Goal: Task Accomplishment & Management: Use online tool/utility

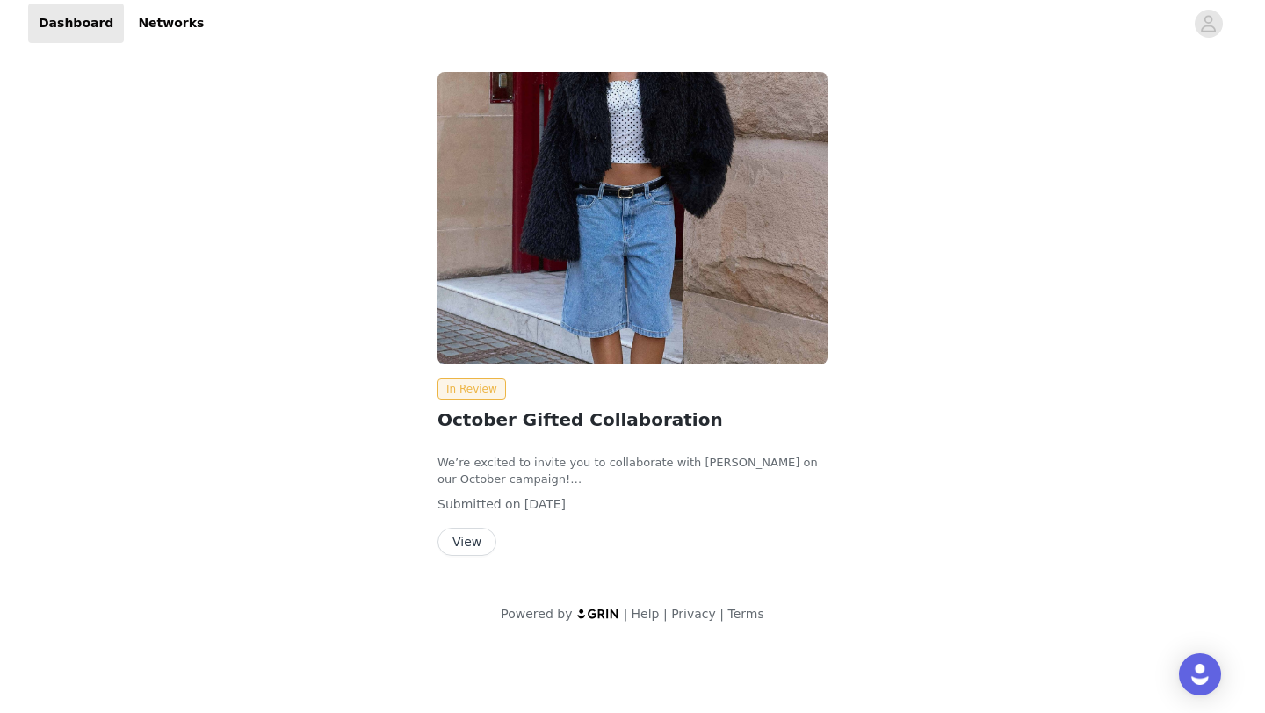
click at [468, 539] on button "View" at bounding box center [466, 542] width 59 height 28
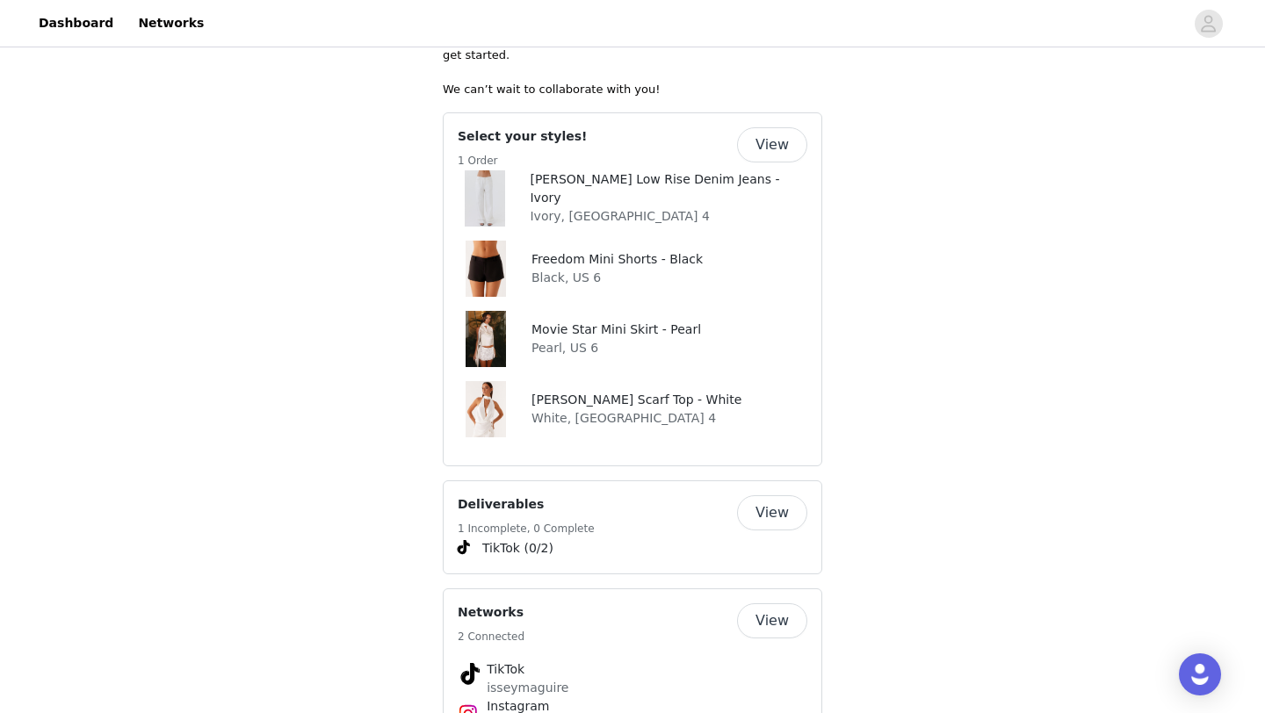
scroll to position [937, 0]
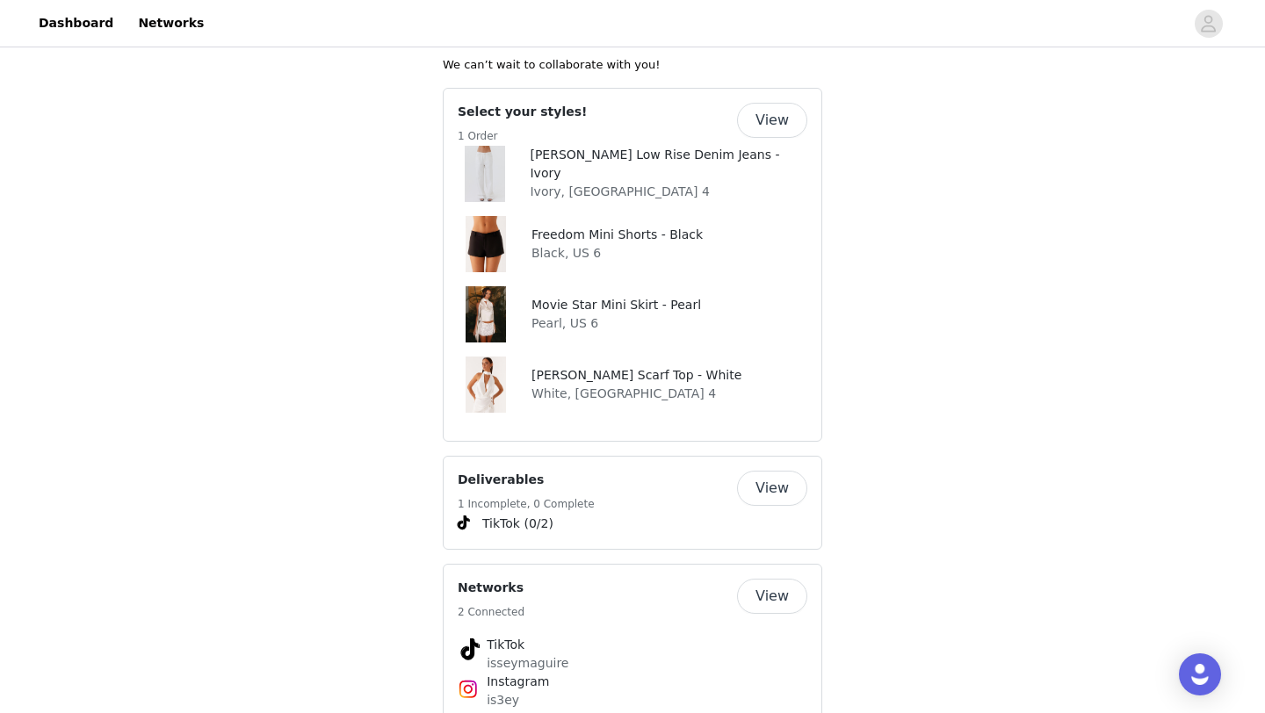
click at [775, 105] on button "View" at bounding box center [772, 120] width 70 height 35
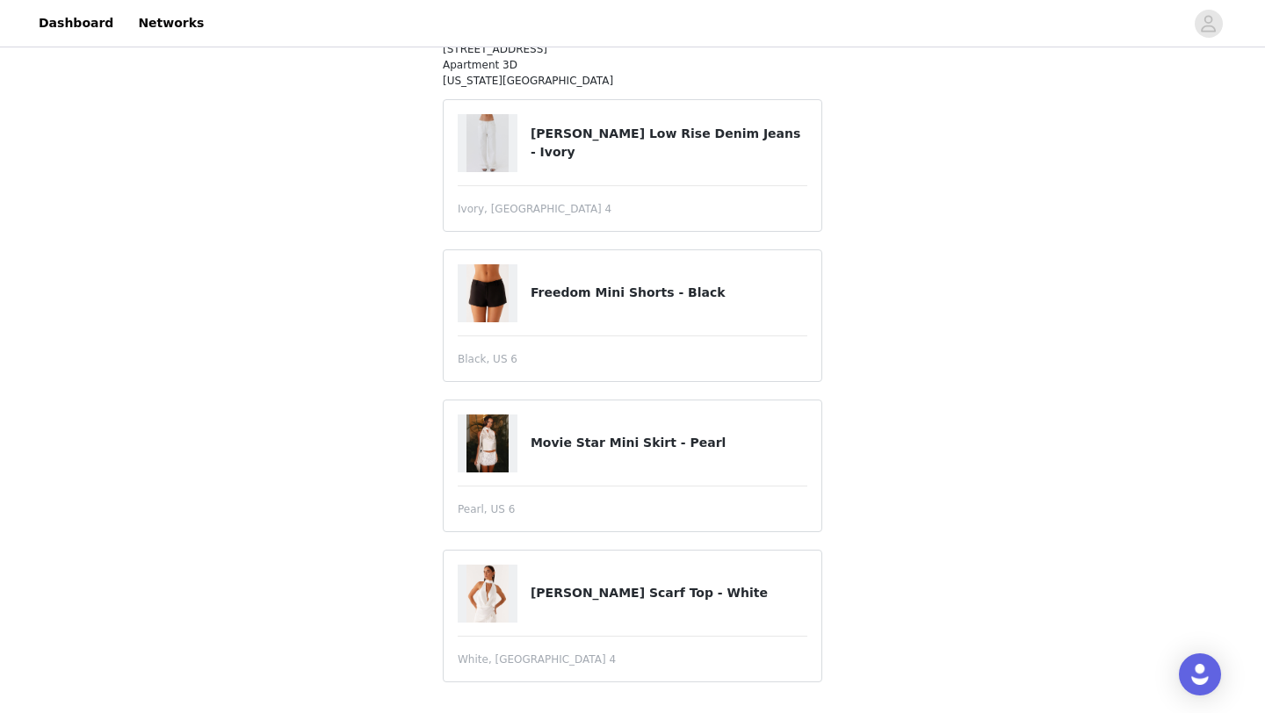
scroll to position [228, 0]
